Goal: Transaction & Acquisition: Subscribe to service/newsletter

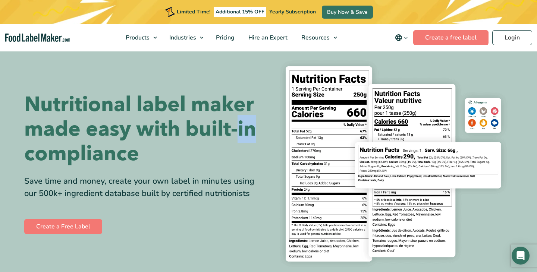
scroll to position [12, 0]
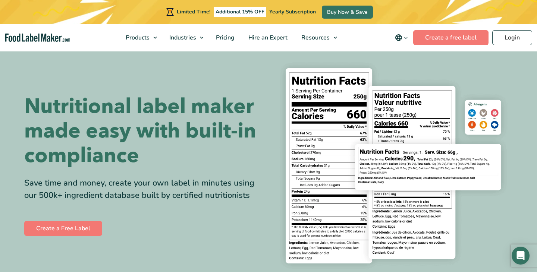
click at [239, 58] on div "Nutritional label maker made easy with built-in compliance Save time and money,…" at bounding box center [268, 166] width 488 height 218
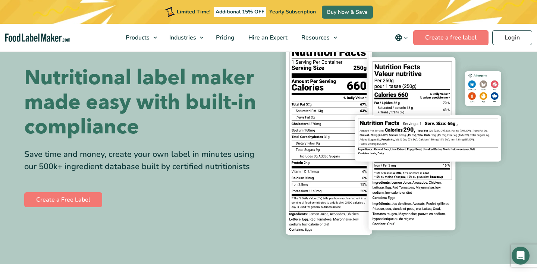
scroll to position [0, 0]
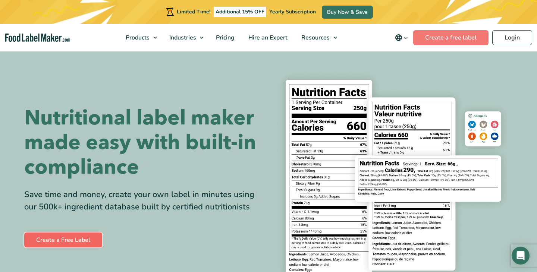
click at [62, 242] on link "Create a Free Label" at bounding box center [63, 240] width 78 height 15
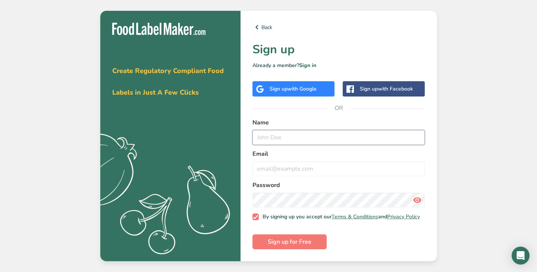
click at [314, 133] on input "text" at bounding box center [338, 137] width 173 height 15
type input "S"
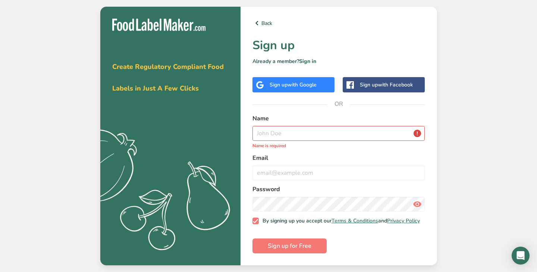
click at [442, 140] on div "Get your free trial today Create Regulatory Compliant Food Labels in Just A Few…" at bounding box center [268, 136] width 537 height 272
click at [380, 132] on input "text" at bounding box center [338, 133] width 173 height 15
type input "S"
click at [372, 159] on label "Email" at bounding box center [338, 158] width 173 height 9
click at [315, 77] on div "Sign up with Google" at bounding box center [293, 84] width 82 height 15
